Goal: Task Accomplishment & Management: Use online tool/utility

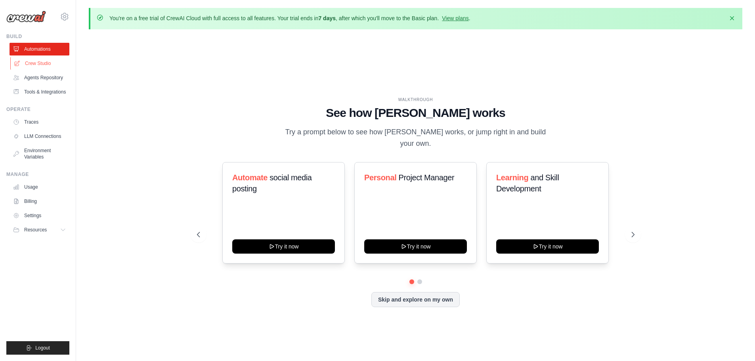
click at [34, 64] on link "Crew Studio" at bounding box center [40, 63] width 60 height 13
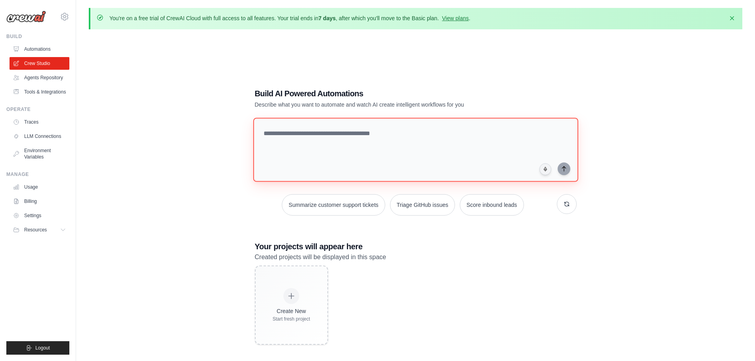
click at [347, 149] on textarea at bounding box center [415, 150] width 325 height 64
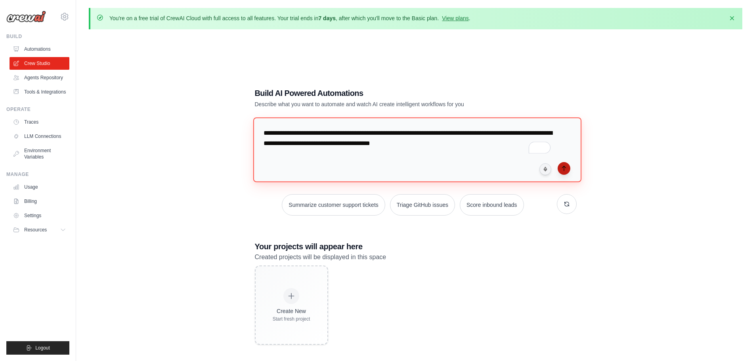
type textarea "**********"
click at [561, 171] on button "submit" at bounding box center [563, 168] width 13 height 13
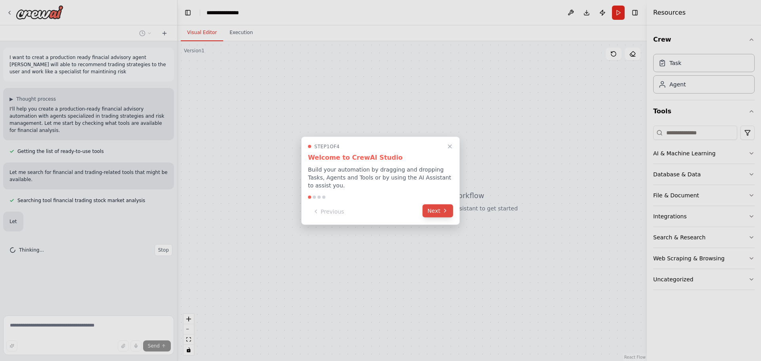
click at [445, 209] on icon at bounding box center [445, 211] width 6 height 6
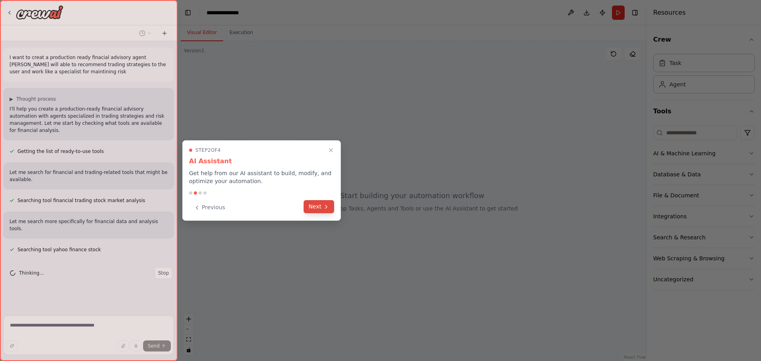
click at [328, 209] on icon at bounding box center [326, 207] width 6 height 6
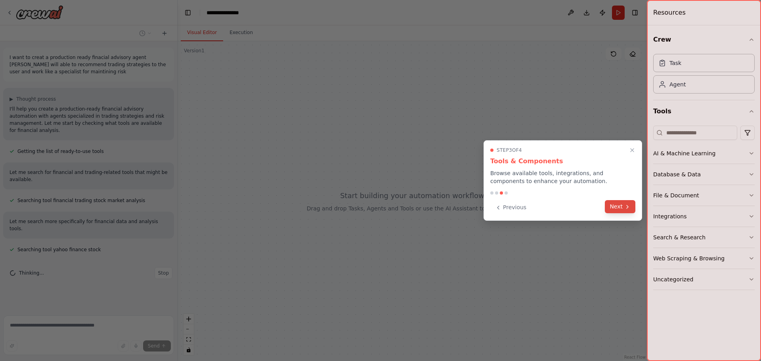
click at [612, 207] on button "Next" at bounding box center [620, 206] width 31 height 13
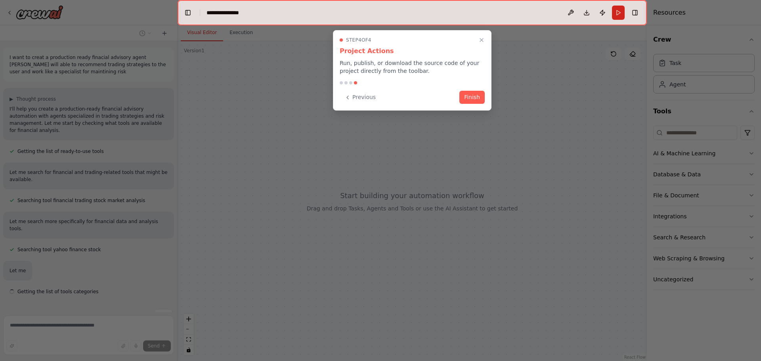
scroll to position [7, 0]
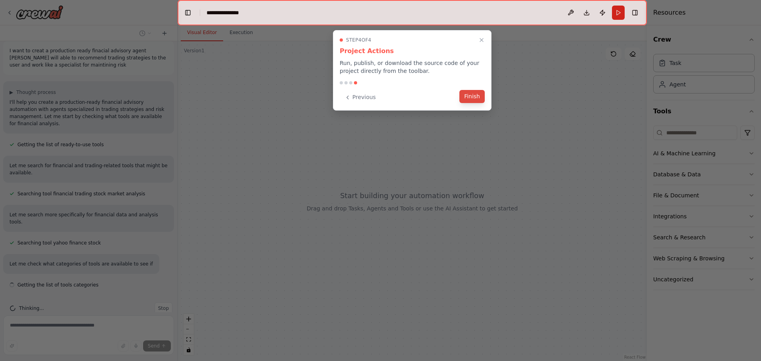
drag, startPoint x: 471, startPoint y: 90, endPoint x: 471, endPoint y: 97, distance: 7.5
click at [471, 94] on div "Step 4 of 4 Project Actions Run, publish, or download the source code of your p…" at bounding box center [412, 70] width 158 height 80
click at [471, 97] on button "Finish" at bounding box center [471, 96] width 25 height 13
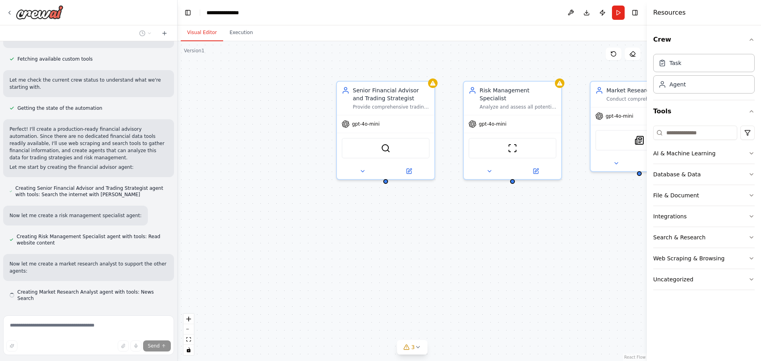
scroll to position [312, 0]
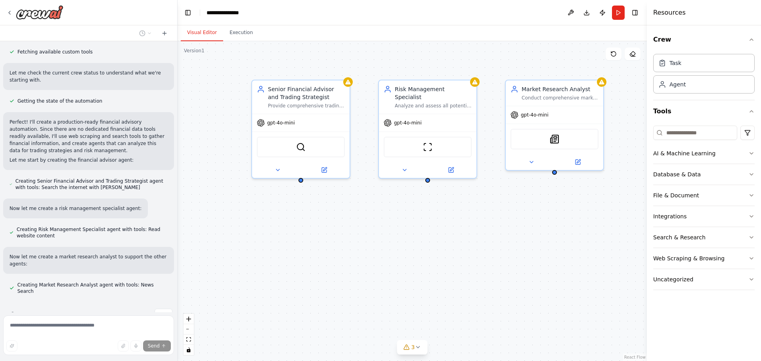
drag, startPoint x: 426, startPoint y: 299, endPoint x: 341, endPoint y: 298, distance: 84.8
click at [341, 298] on div "Senior Financial Advisor and Trading Strategist Provide comprehensive trading s…" at bounding box center [411, 201] width 469 height 320
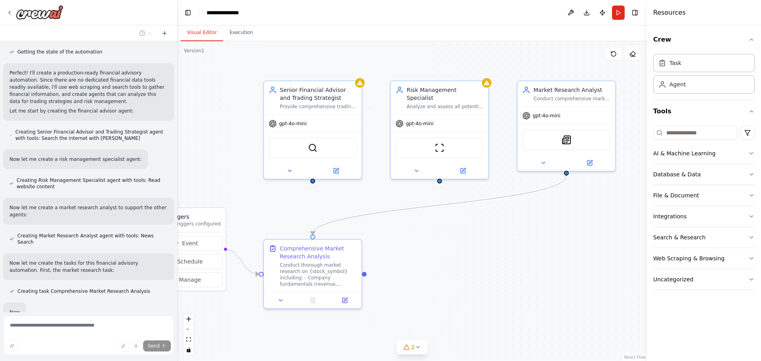
scroll to position [403, 0]
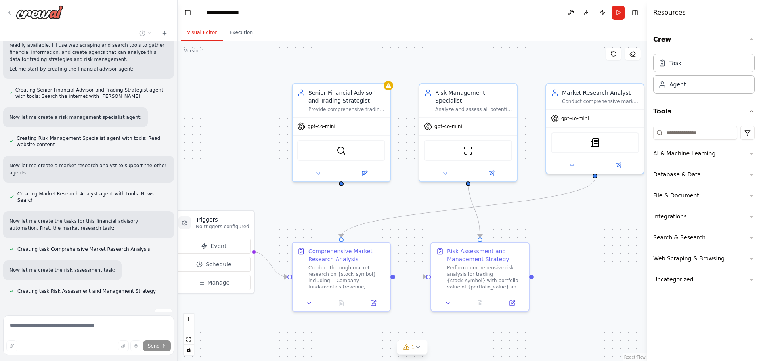
drag, startPoint x: 578, startPoint y: 250, endPoint x: 571, endPoint y: 252, distance: 7.4
click at [571, 252] on div ".deletable-edge-delete-btn { width: 20px; height: 20px; border: 0px solid #ffff…" at bounding box center [411, 201] width 469 height 320
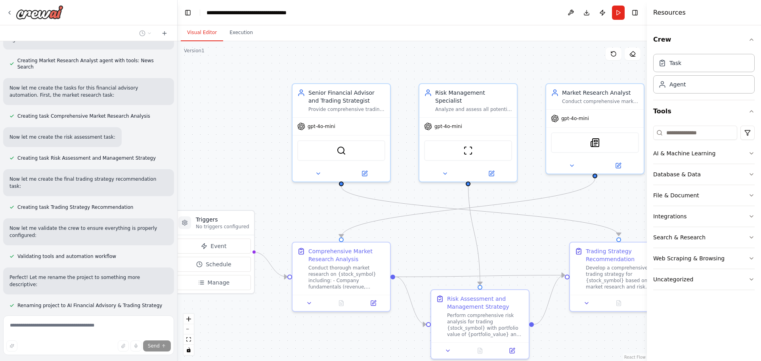
scroll to position [555, 0]
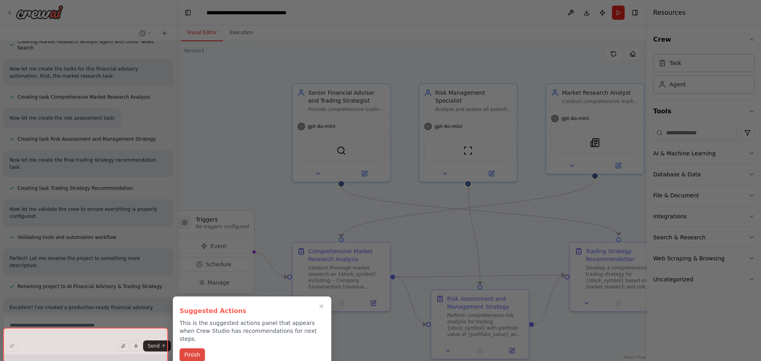
click at [198, 349] on button "Finish" at bounding box center [191, 354] width 25 height 13
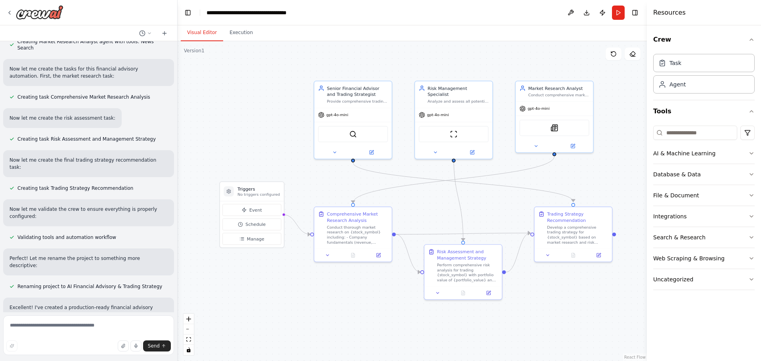
drag, startPoint x: 561, startPoint y: 300, endPoint x: 550, endPoint y: 283, distance: 19.9
click at [550, 283] on div ".deletable-edge-delete-btn { width: 20px; height: 20px; border: 0px solid #ffff…" at bounding box center [411, 201] width 469 height 320
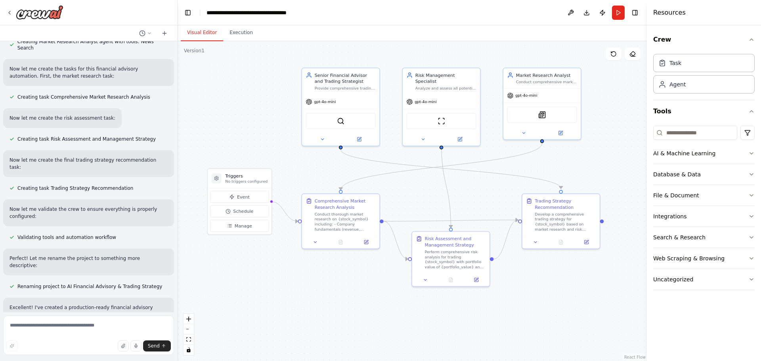
drag, startPoint x: 551, startPoint y: 177, endPoint x: 539, endPoint y: 164, distance: 17.9
click at [539, 164] on div ".deletable-edge-delete-btn { width: 20px; height: 20px; border: 0px solid #ffff…" at bounding box center [411, 201] width 469 height 320
click at [244, 32] on button "Execution" at bounding box center [241, 33] width 36 height 17
click at [211, 34] on button "Visual Editor" at bounding box center [202, 33] width 42 height 17
click at [14, 13] on div at bounding box center [34, 12] width 57 height 14
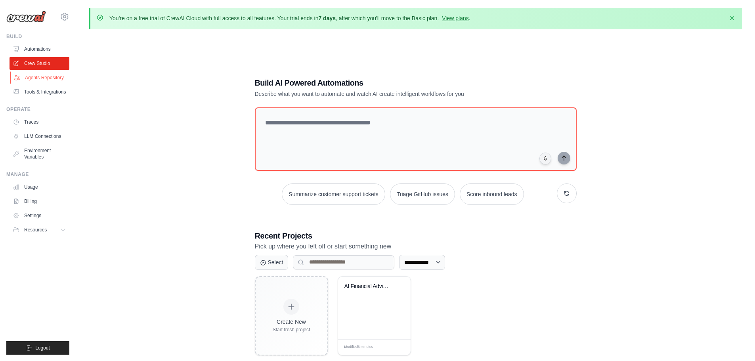
click at [42, 77] on link "Agents Repository" at bounding box center [40, 77] width 60 height 13
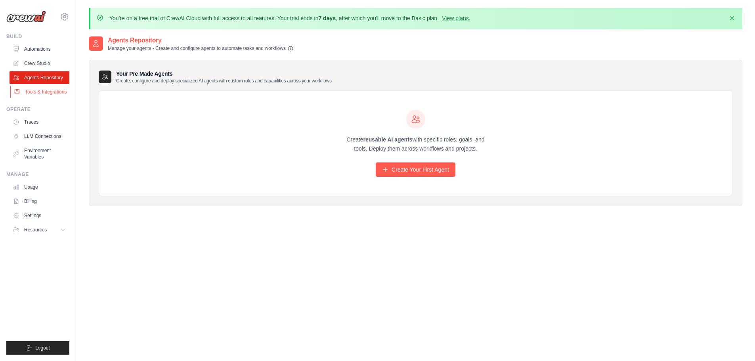
click at [44, 96] on link "Tools & Integrations" at bounding box center [40, 92] width 60 height 13
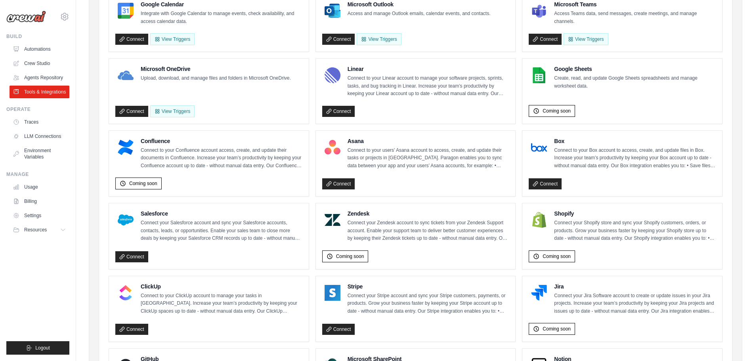
scroll to position [396, 0]
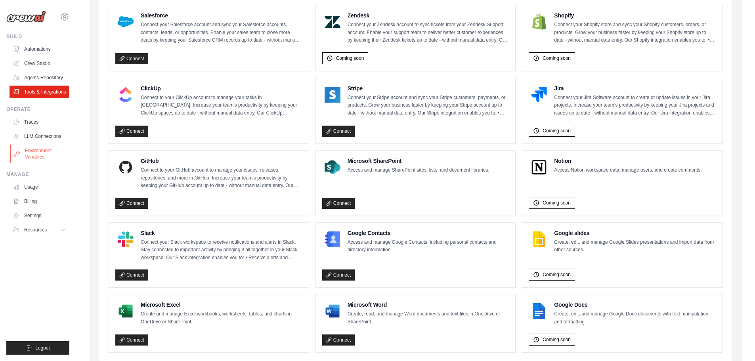
click at [39, 163] on link "Environment Variables" at bounding box center [40, 153] width 60 height 19
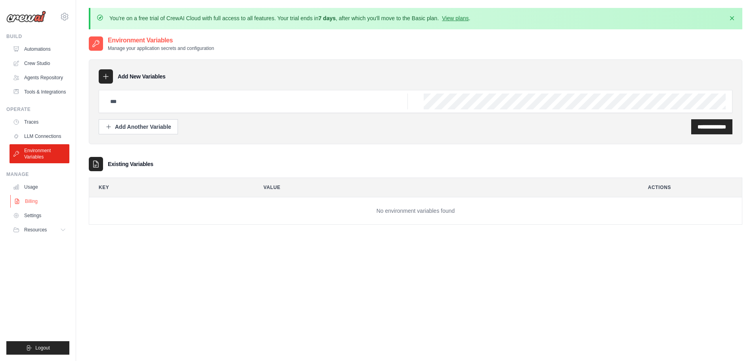
click at [35, 208] on link "Billing" at bounding box center [40, 201] width 60 height 13
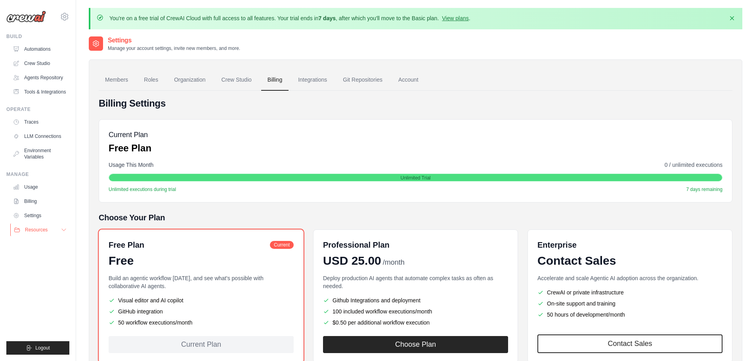
click at [39, 233] on span "Resources" at bounding box center [36, 230] width 23 height 6
click at [38, 272] on span "Blog" at bounding box center [33, 268] width 10 height 6
click at [53, 284] on span "Video Tutorials" at bounding box center [43, 281] width 31 height 6
click at [50, 61] on link "Crew Studio" at bounding box center [40, 63] width 60 height 13
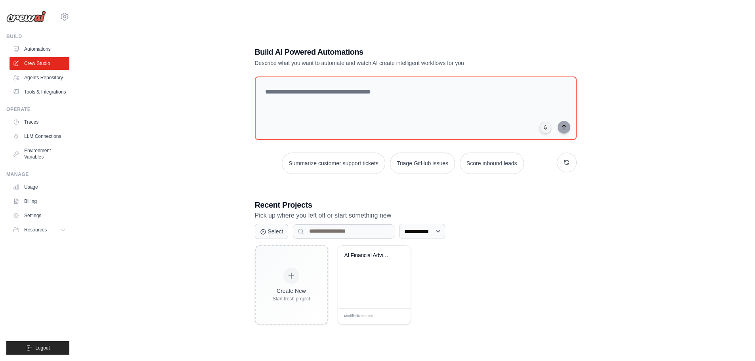
scroll to position [43, 0]
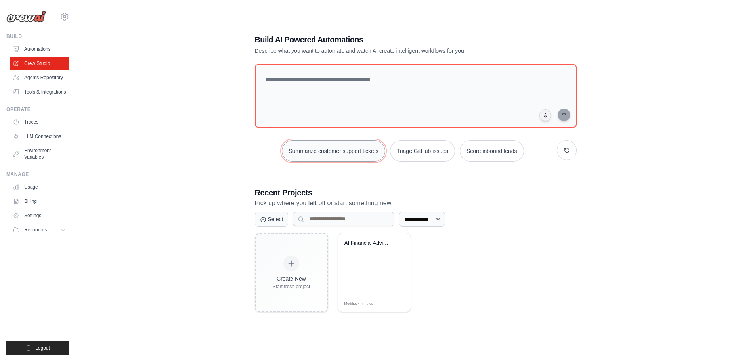
click at [305, 145] on button "Summarize customer support tickets" at bounding box center [333, 150] width 103 height 21
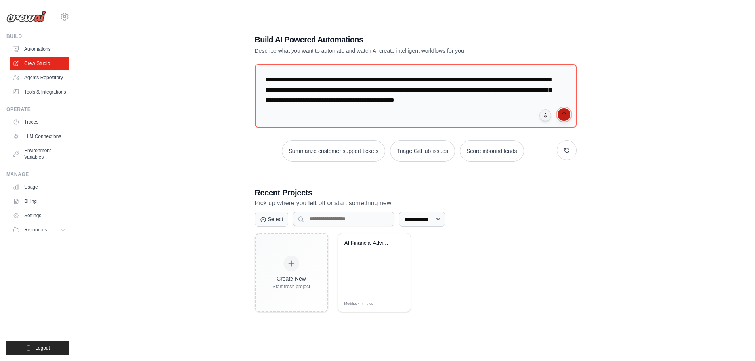
click at [559, 112] on button "submit" at bounding box center [563, 114] width 13 height 13
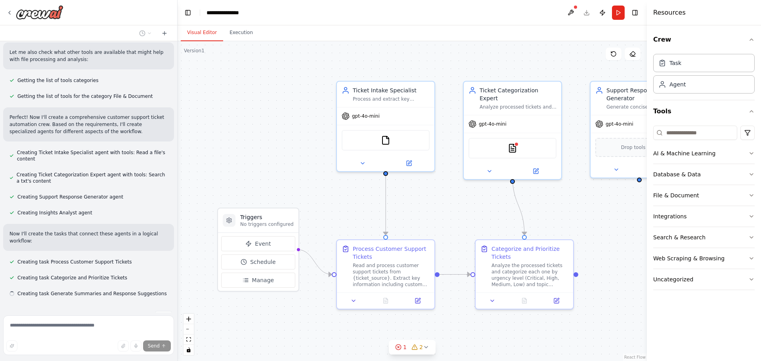
scroll to position [199, 0]
